Goal: Task Accomplishment & Management: Manage account settings

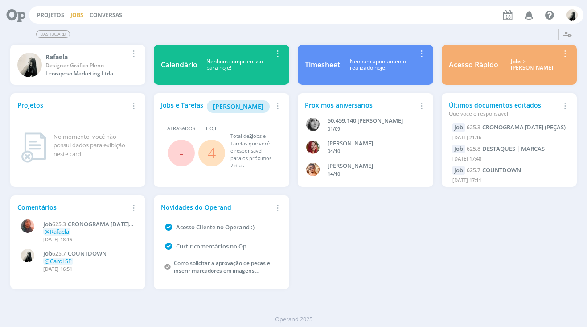
click at [82, 16] on link "Jobs" at bounding box center [76, 15] width 13 height 8
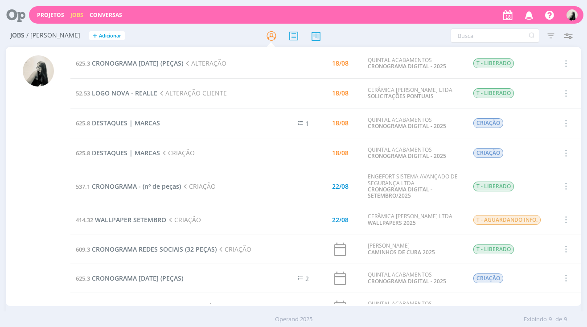
click at [161, 181] on td "537.1 CRONOGRAMA - (nº de peças) CRIAÇÃO" at bounding box center [167, 186] width 194 height 37
click at [161, 186] on span "CRONOGRAMA - (nº de peças)" at bounding box center [136, 186] width 89 height 8
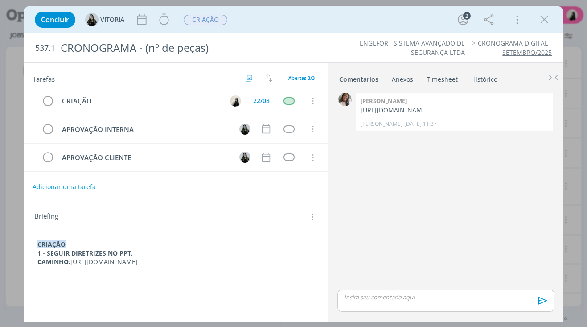
click at [138, 262] on link "[URL][DOMAIN_NAME]" at bounding box center [103, 261] width 67 height 8
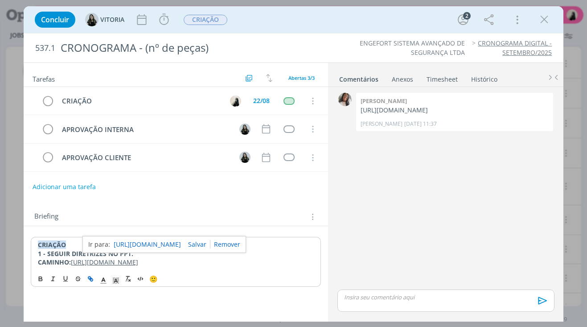
click at [411, 300] on p "dialog" at bounding box center [445, 297] width 202 height 8
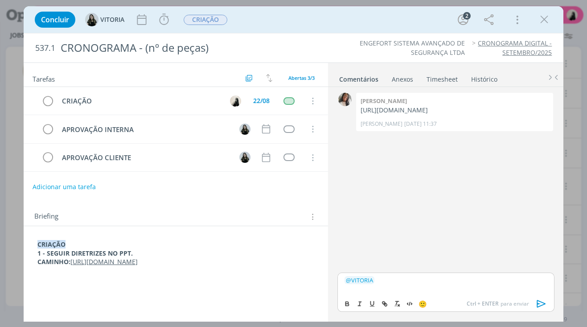
click at [538, 305] on icon "dialog" at bounding box center [541, 303] width 13 height 13
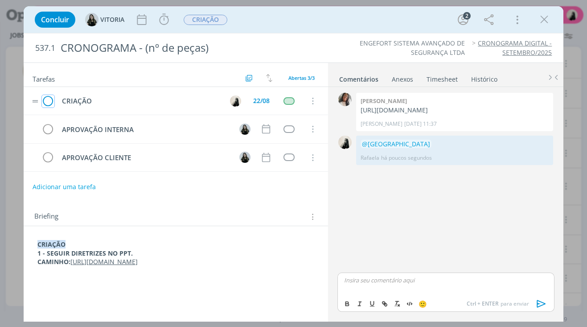
click at [51, 98] on icon "dialog" at bounding box center [48, 100] width 12 height 13
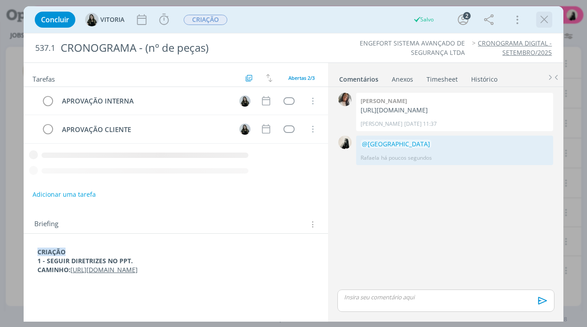
click at [551, 18] on button "dialog" at bounding box center [543, 19] width 13 height 13
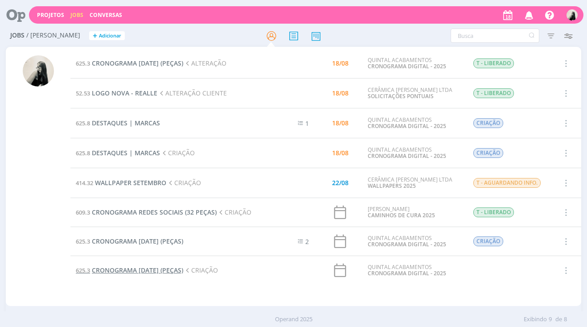
click at [183, 267] on span "CRONOGRAMA [DATE] (PEÇAS)" at bounding box center [137, 270] width 91 height 8
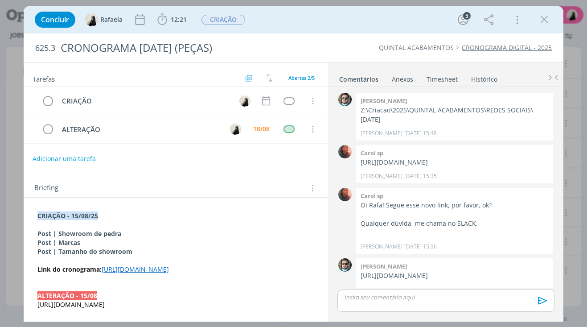
scroll to position [203, 0]
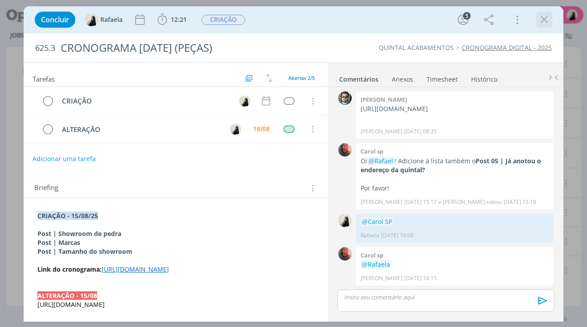
click at [544, 20] on icon "dialog" at bounding box center [543, 19] width 13 height 13
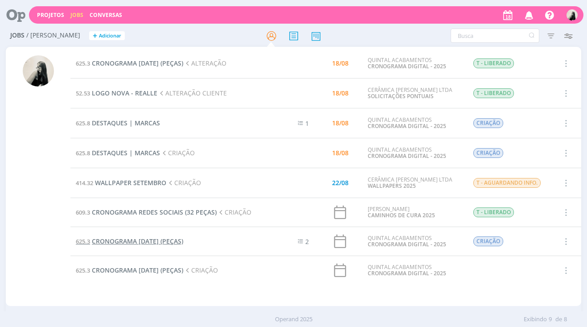
click at [129, 240] on span "CRONOGRAMA [DATE] (PEÇAS)" at bounding box center [137, 241] width 91 height 8
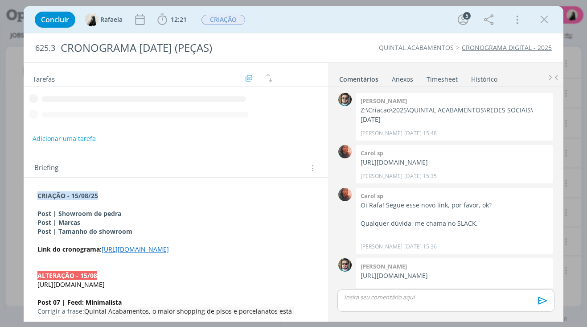
scroll to position [203, 0]
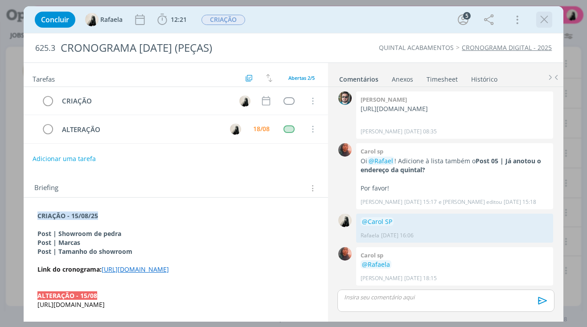
click at [547, 16] on icon "dialog" at bounding box center [543, 19] width 13 height 13
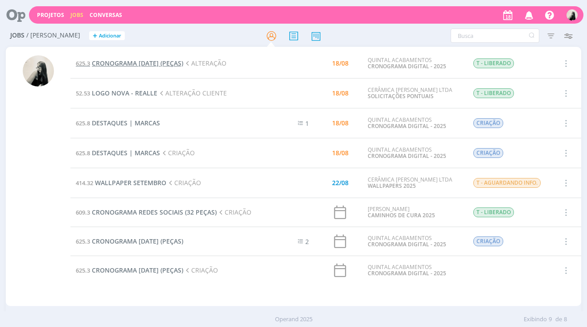
click at [167, 66] on span "CRONOGRAMA [DATE] (PEÇAS)" at bounding box center [137, 63] width 91 height 8
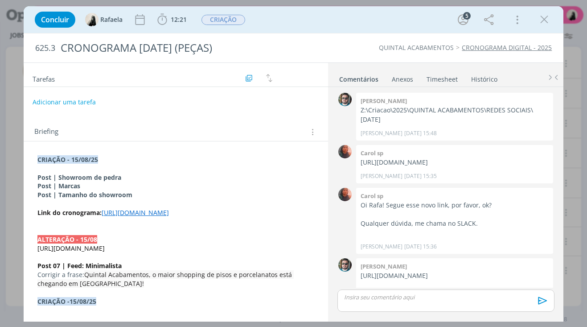
scroll to position [203, 0]
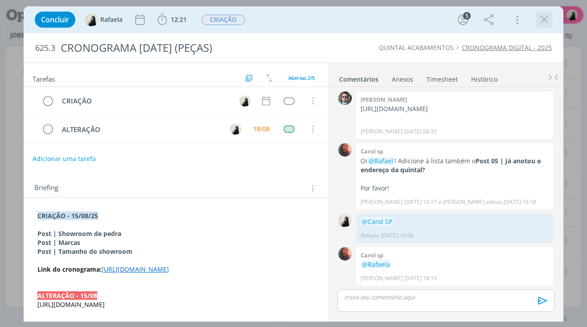
click at [541, 16] on icon "dialog" at bounding box center [543, 19] width 13 height 13
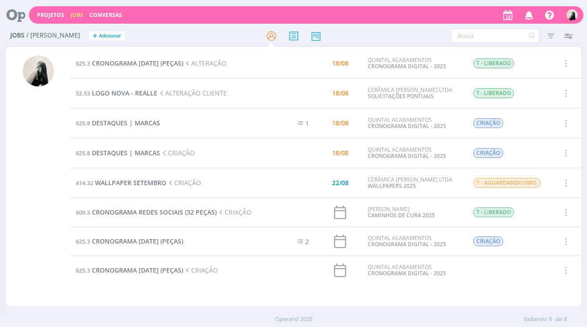
click at [225, 132] on td "625.8 DESTAQUES | MARCAS" at bounding box center [167, 123] width 194 height 30
click at [145, 63] on span "CRONOGRAMA [DATE] (PEÇAS)" at bounding box center [137, 63] width 91 height 8
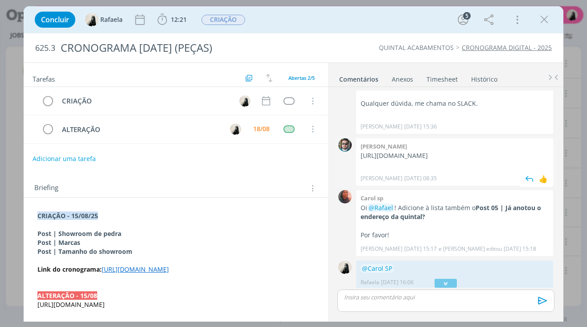
scroll to position [114, 0]
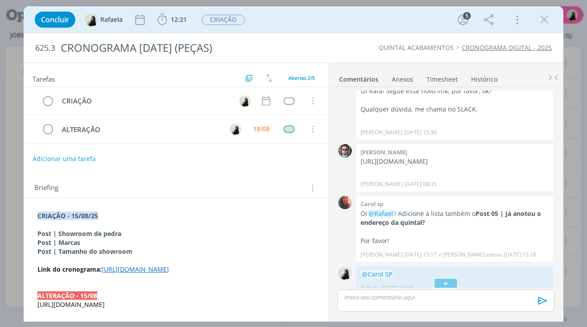
click at [169, 273] on link "[URL][DOMAIN_NAME]" at bounding box center [135, 269] width 67 height 8
click at [169, 274] on link "[URL][DOMAIN_NAME]" at bounding box center [135, 269] width 67 height 8
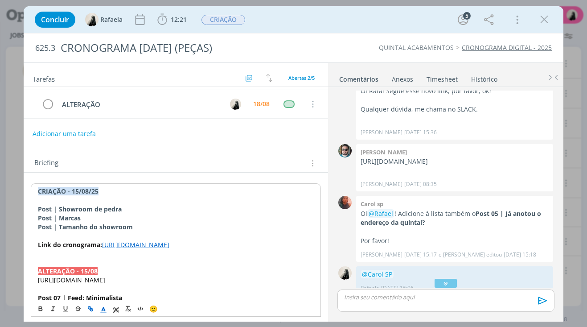
scroll to position [45, 0]
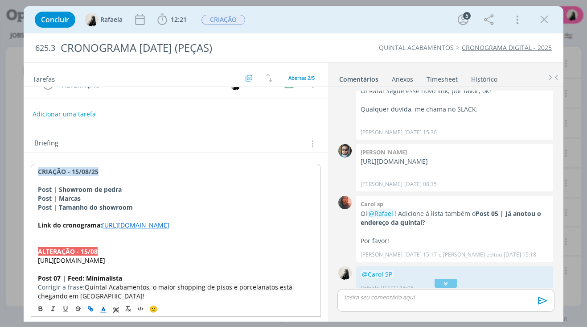
click at [147, 229] on link "[URL][DOMAIN_NAME]" at bounding box center [135, 225] width 67 height 8
click at [151, 259] on link "[URL][DOMAIN_NAME]" at bounding box center [145, 260] width 67 height 12
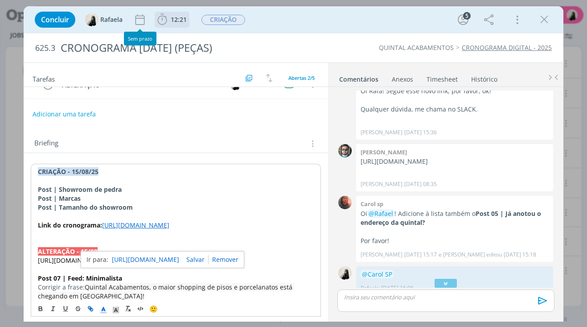
click at [168, 22] on icon "dialog" at bounding box center [161, 19] width 13 height 13
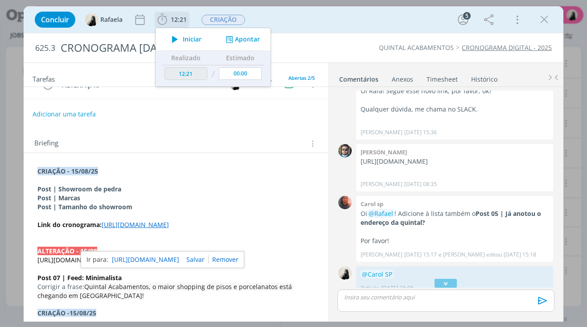
click at [184, 44] on button "Iniciar" at bounding box center [184, 39] width 35 height 12
